Goal: Transaction & Acquisition: Book appointment/travel/reservation

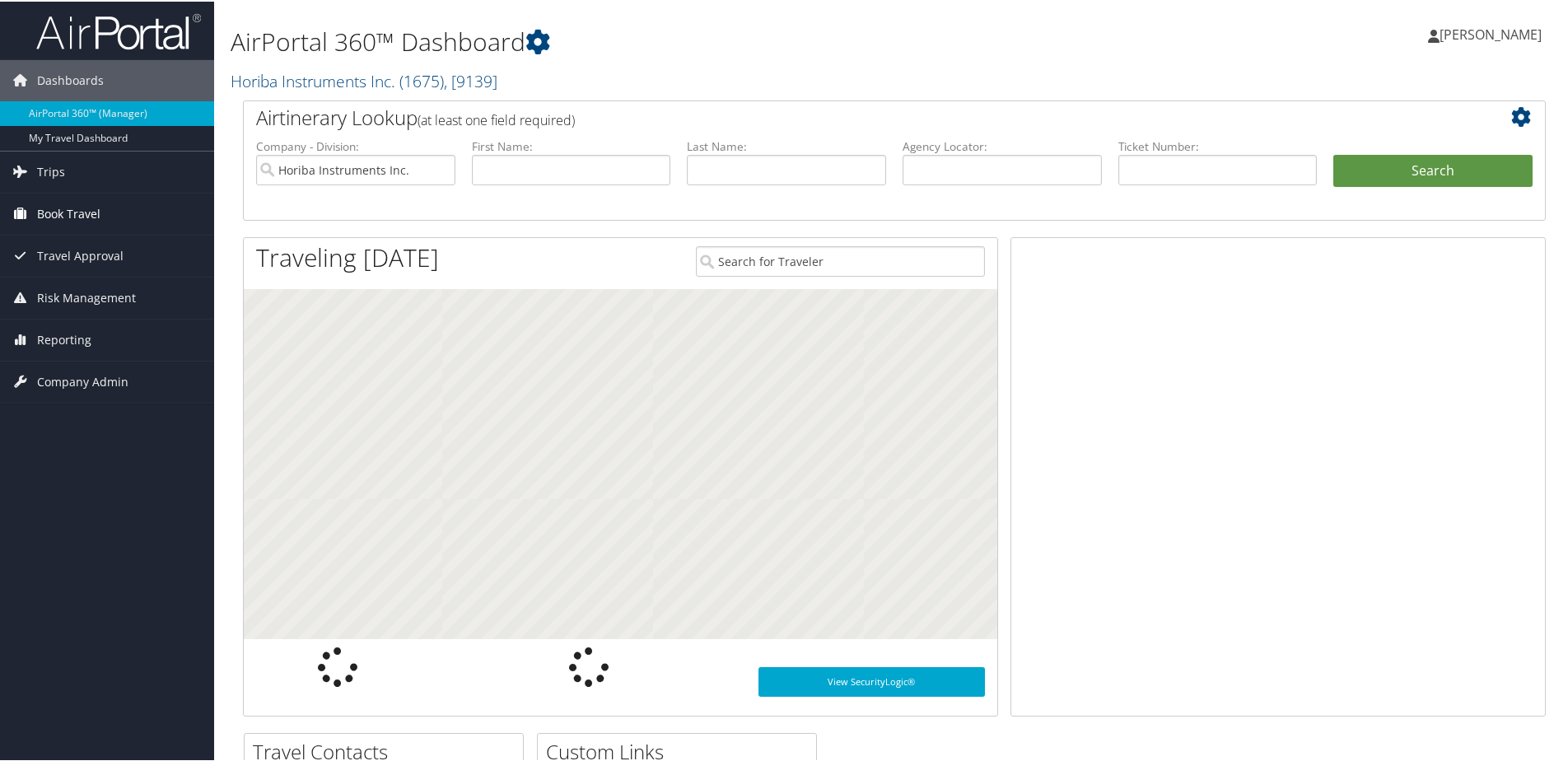
click at [73, 215] on span "Book Travel" at bounding box center [68, 212] width 63 height 41
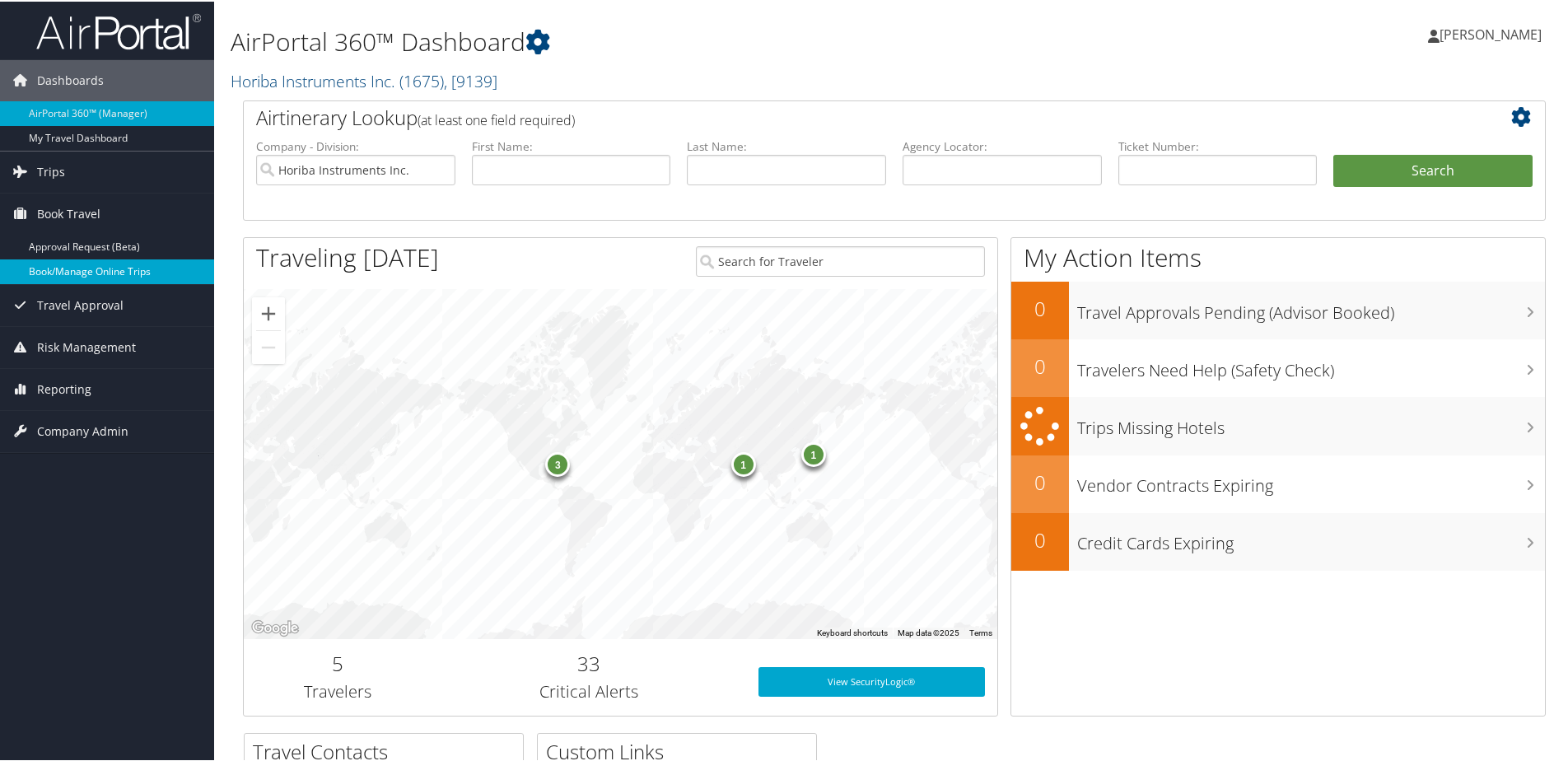
click at [78, 277] on link "Book/Manage Online Trips" at bounding box center [107, 270] width 214 height 25
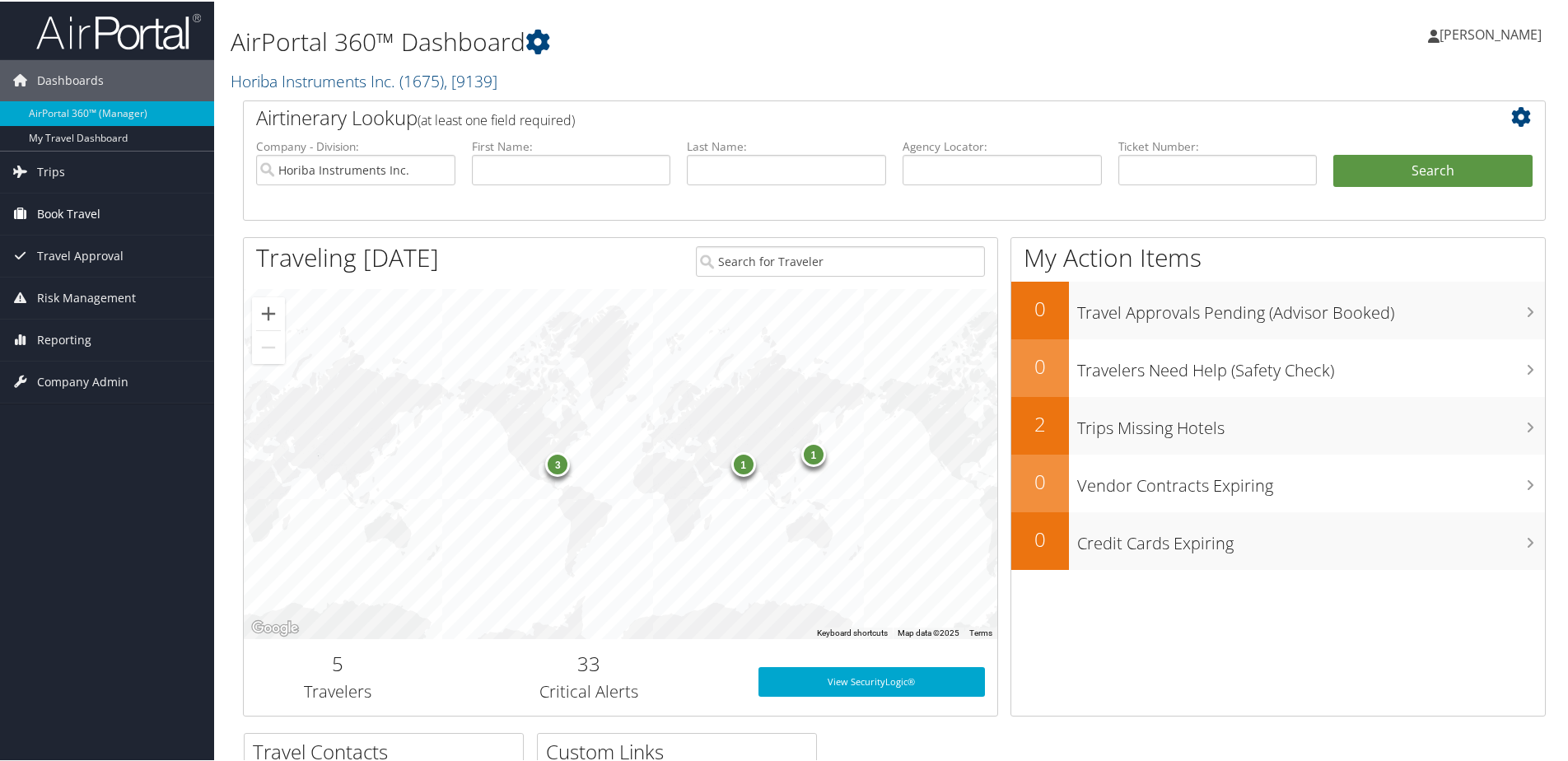
click at [63, 218] on span "Book Travel" at bounding box center [68, 212] width 63 height 41
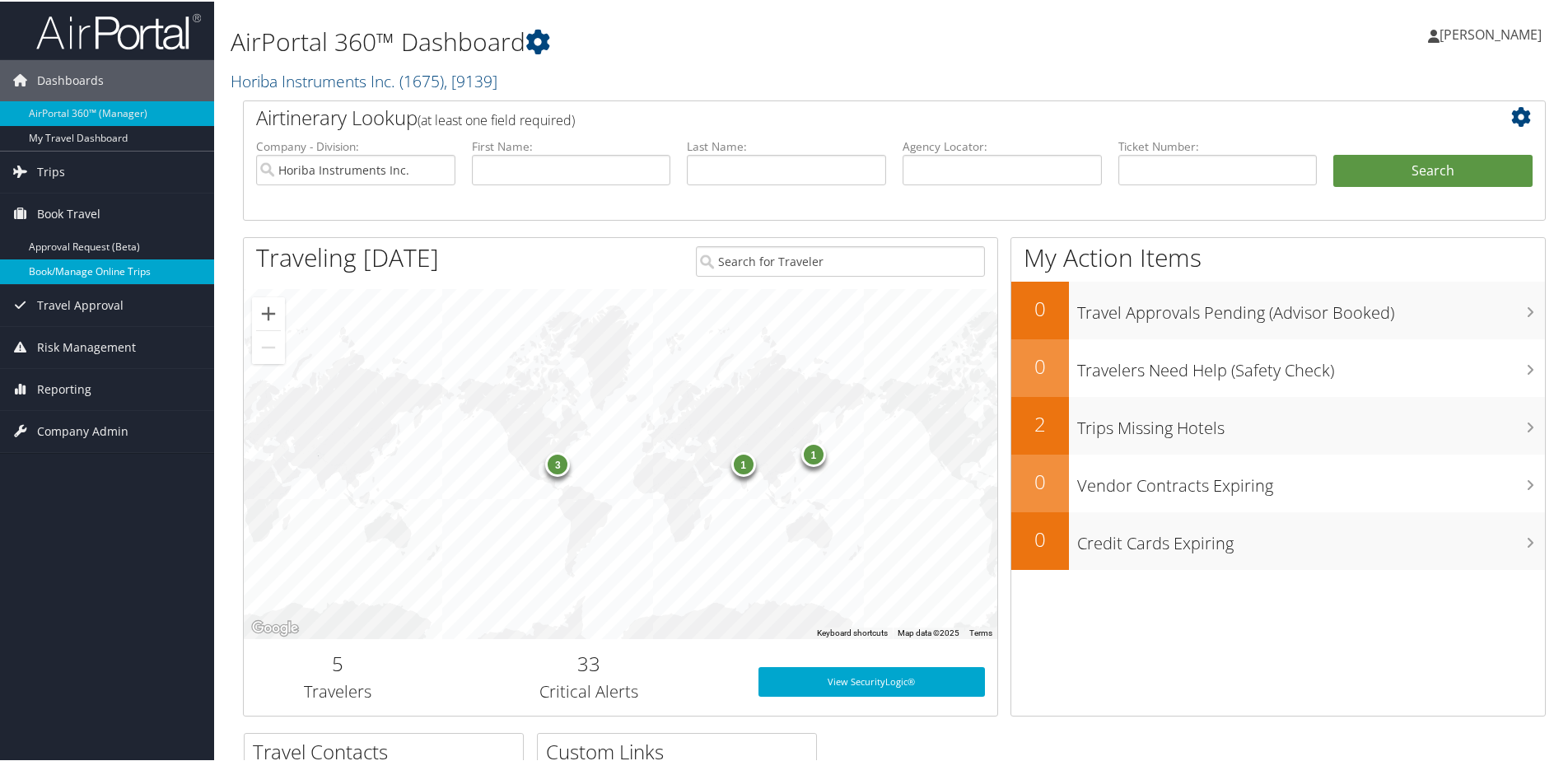
click at [63, 272] on link "Book/Manage Online Trips" at bounding box center [107, 270] width 214 height 25
